Goal: Transaction & Acquisition: Purchase product/service

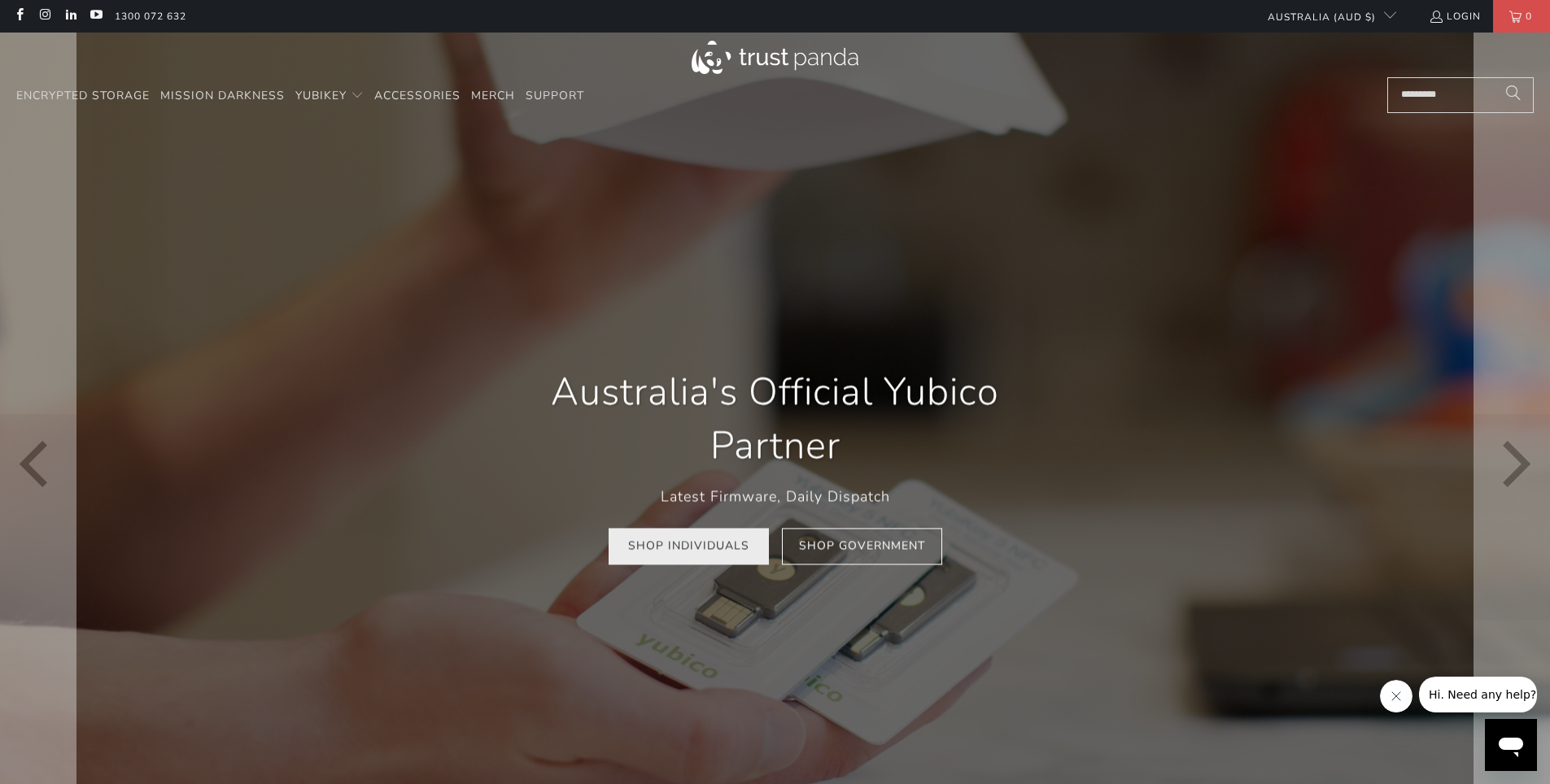
click at [734, 553] on link "Shop Individuals" at bounding box center [689, 547] width 160 height 37
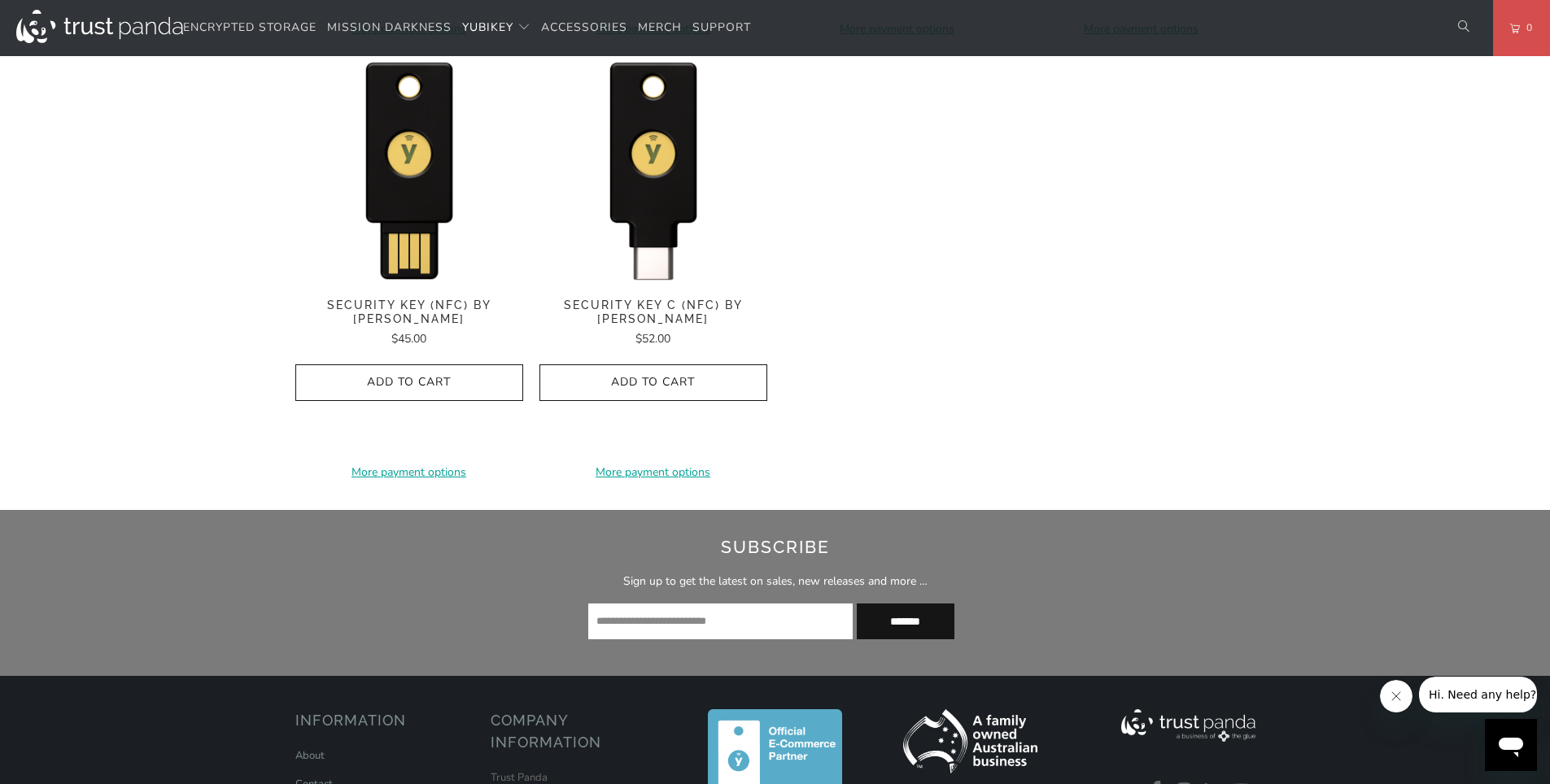
scroll to position [1677, 0]
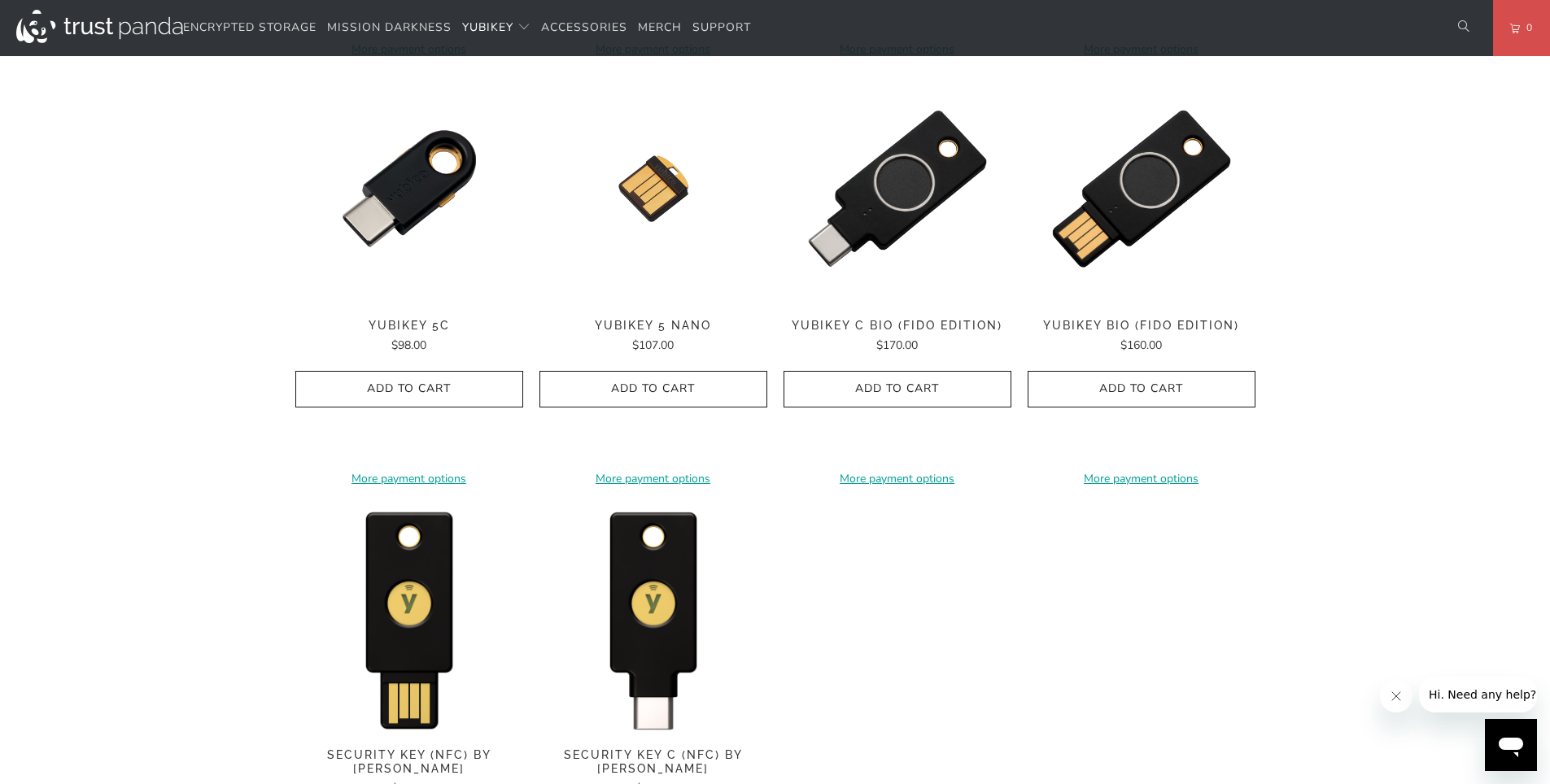
scroll to position [715, 0]
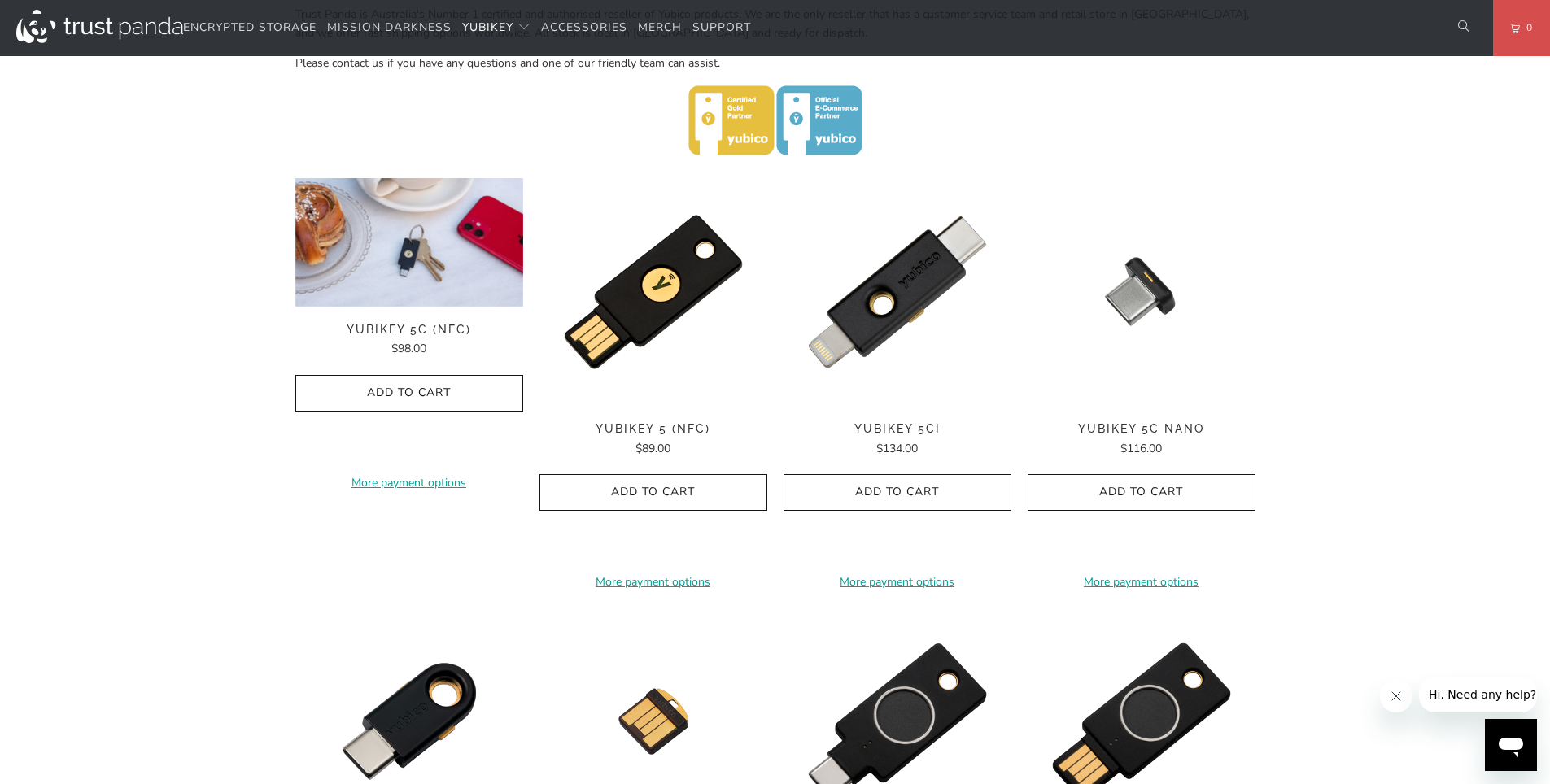
click at [414, 310] on div "**********" at bounding box center [409, 383] width 228 height 409
click at [415, 268] on img at bounding box center [409, 242] width 228 height 129
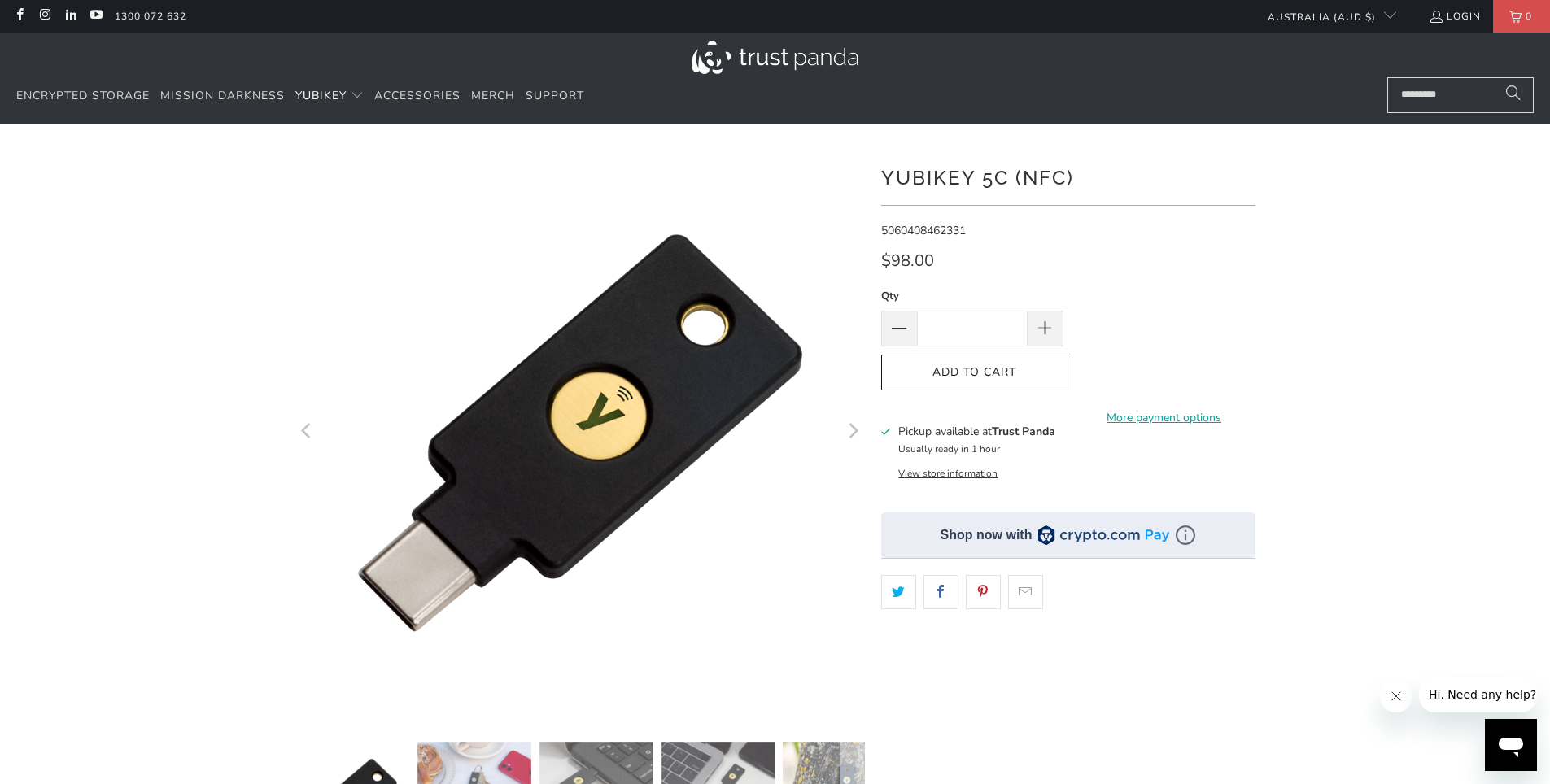
click at [1351, 349] on div at bounding box center [775, 558] width 1550 height 821
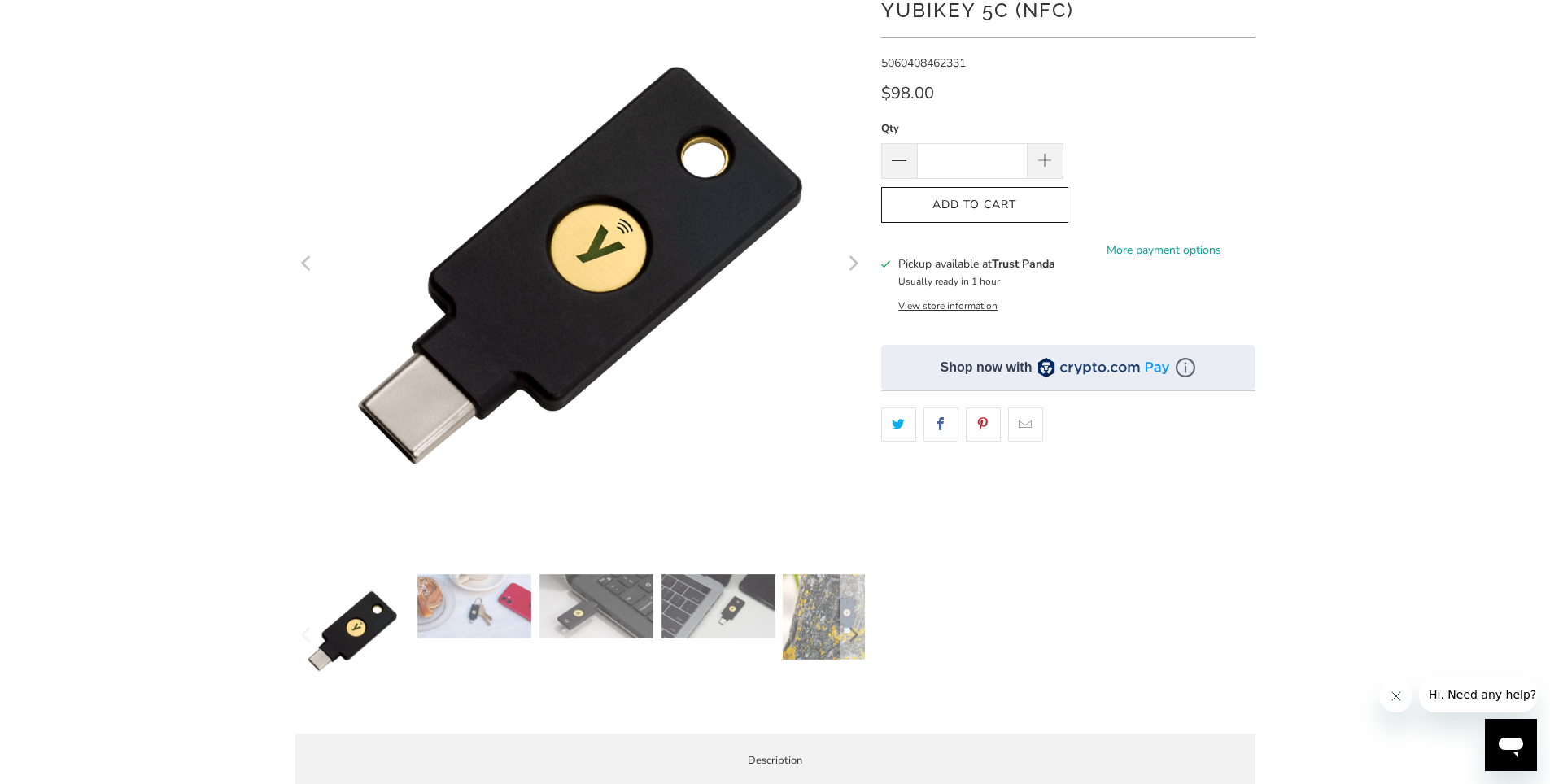
scroll to position [348, 0]
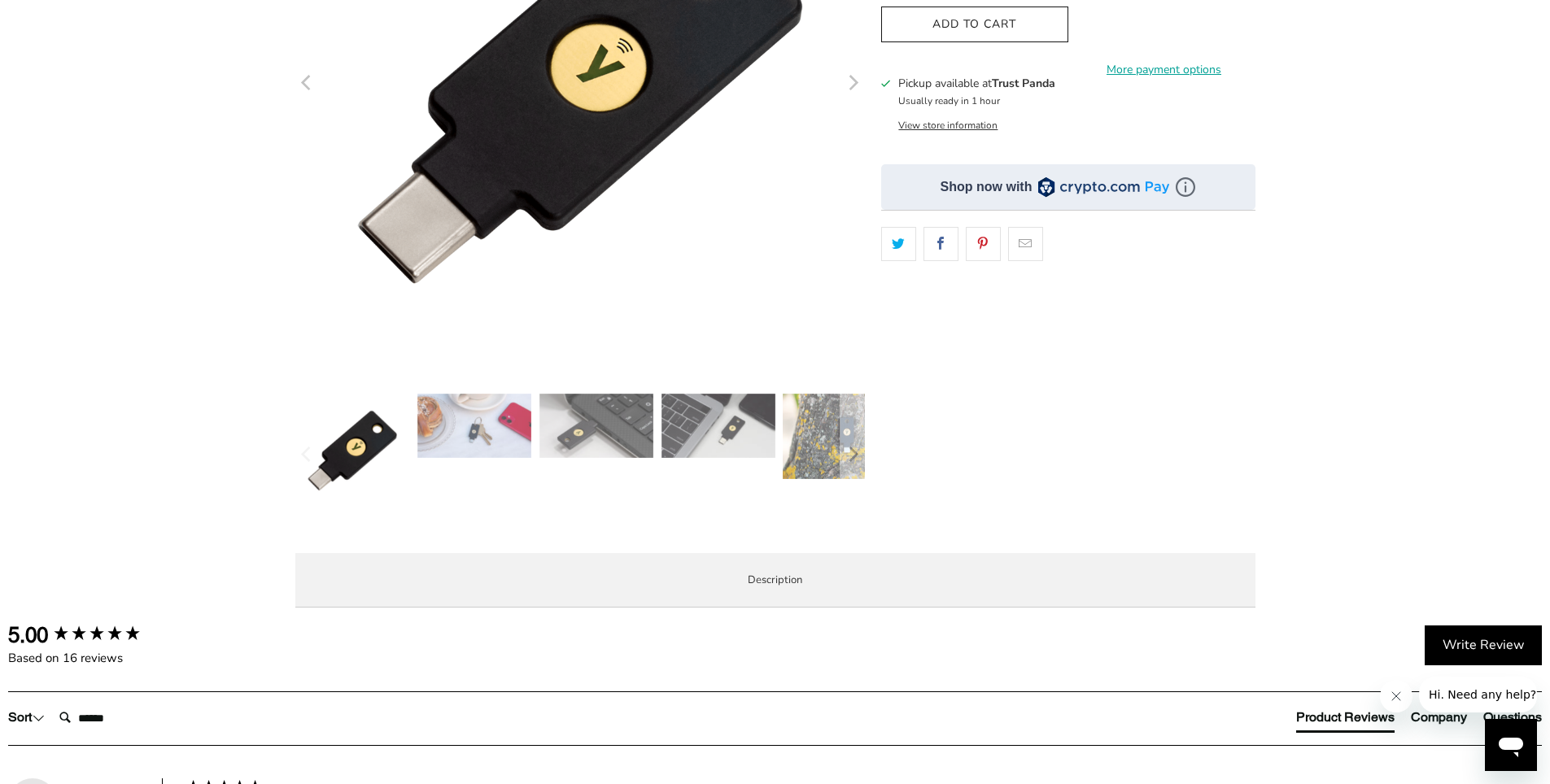
click at [987, 119] on button "View store information" at bounding box center [947, 125] width 99 height 13
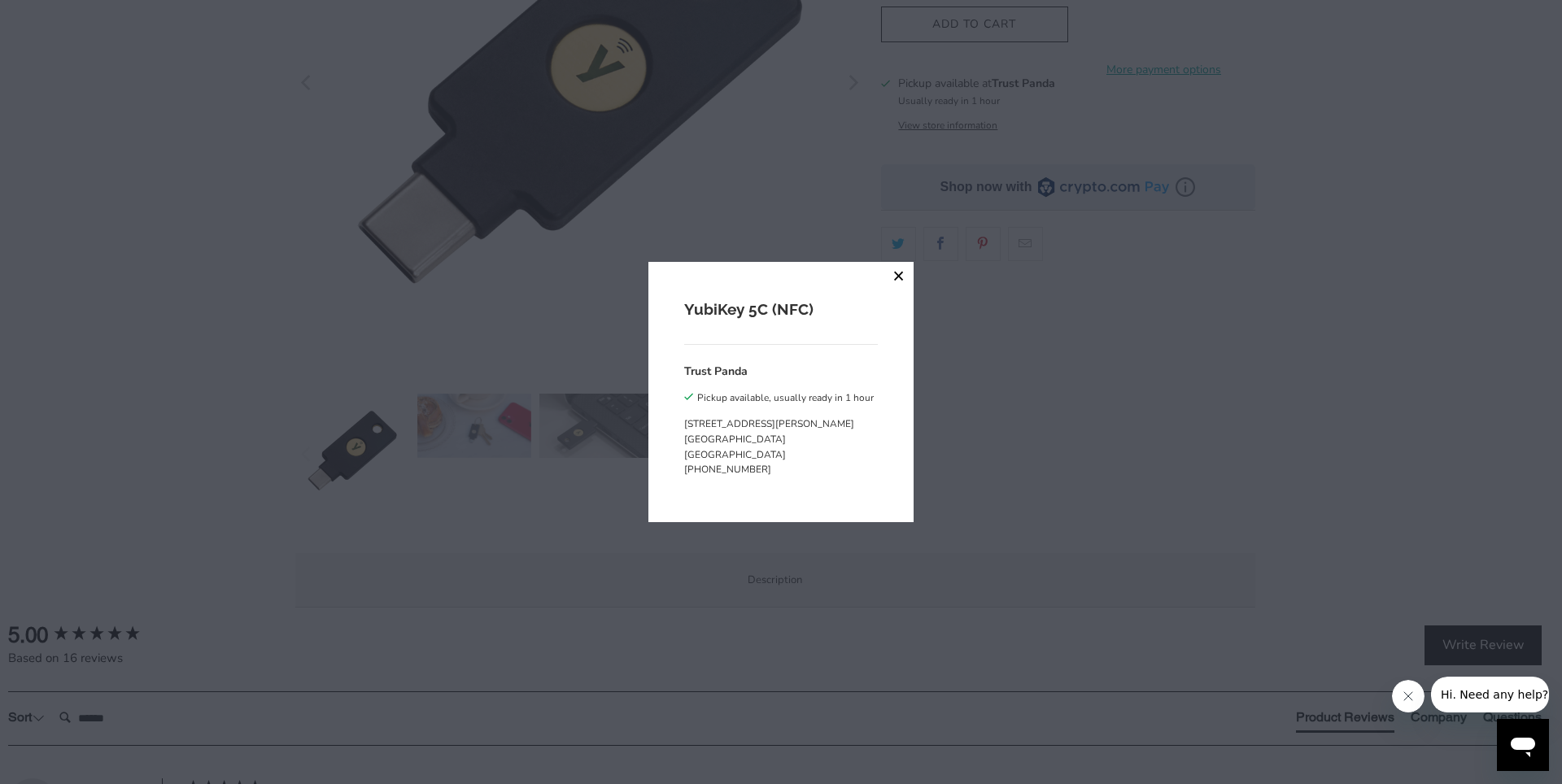
click at [895, 275] on button "close" at bounding box center [899, 277] width 29 height 29
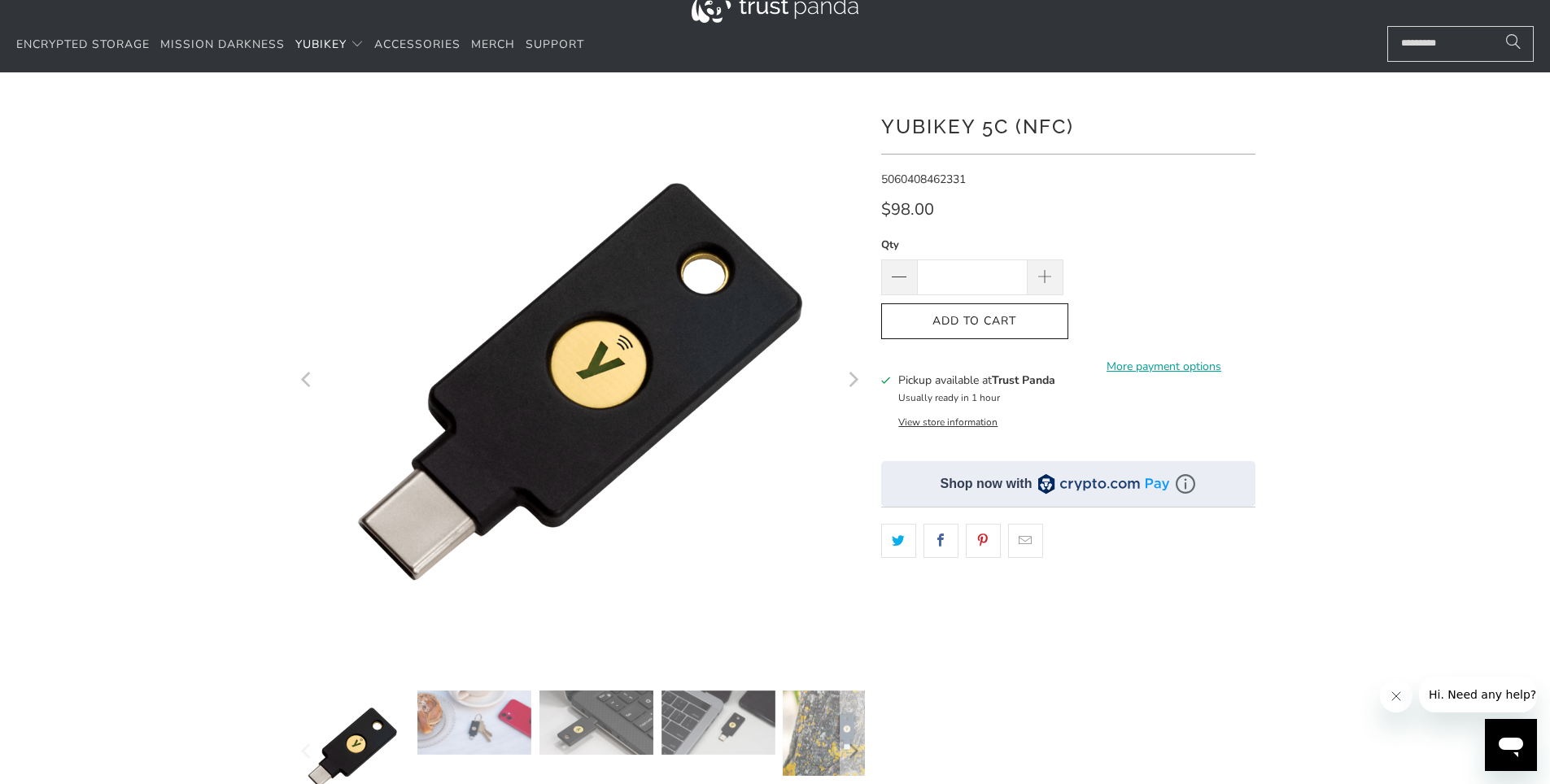
scroll to position [0, 0]
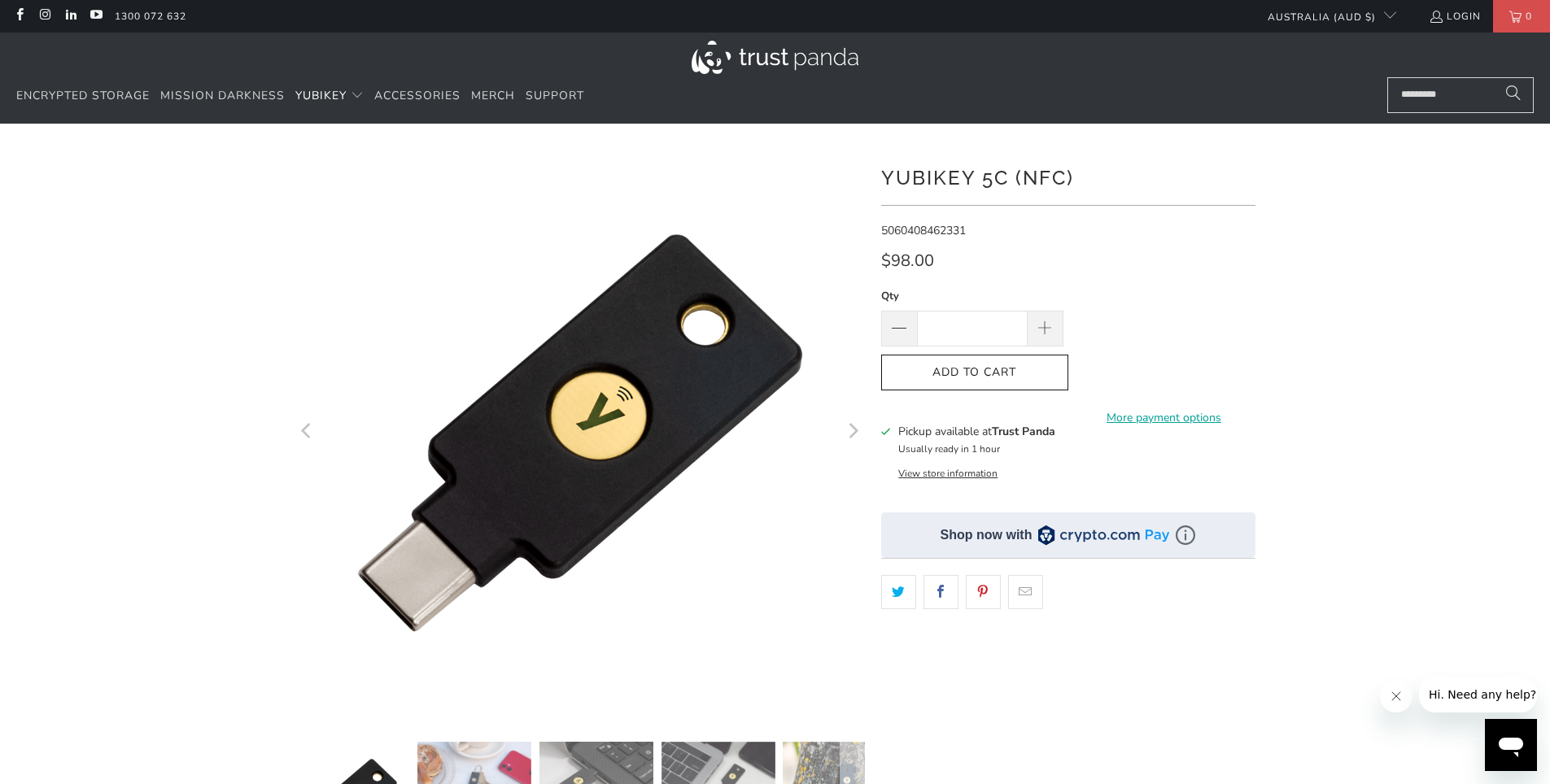
click at [1490, 245] on div at bounding box center [775, 558] width 1550 height 821
